Goal: Register for event/course

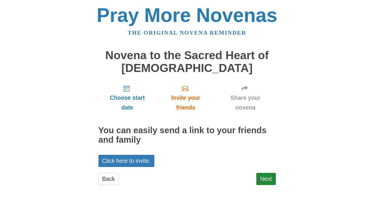
click at [276, 183] on div "Pray More Novenas The original novena reminder Novena to the Sacred Heart of Je…" at bounding box center [187, 101] width 346 height 202
click at [265, 181] on link "Next" at bounding box center [267, 179] width 20 height 12
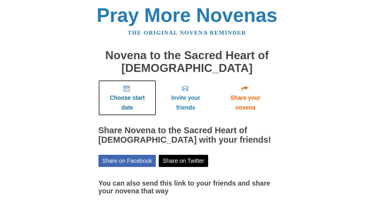
click at [124, 90] on icon "Choose start date" at bounding box center [127, 89] width 6 height 6
